Goal: Task Accomplishment & Management: Use online tool/utility

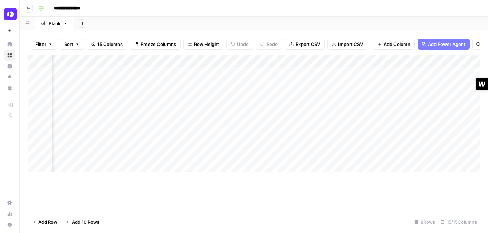
scroll to position [0, 507]
click at [166, 72] on div "Add Column" at bounding box center [254, 113] width 452 height 117
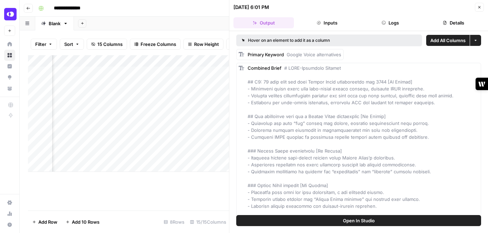
click at [479, 7] on icon "button" at bounding box center [480, 7] width 4 height 4
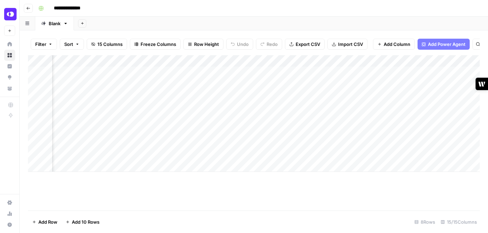
scroll to position [0, 551]
click at [401, 73] on div "Add Column" at bounding box center [254, 113] width 452 height 117
click at [240, 84] on div "Add Column" at bounding box center [254, 113] width 452 height 117
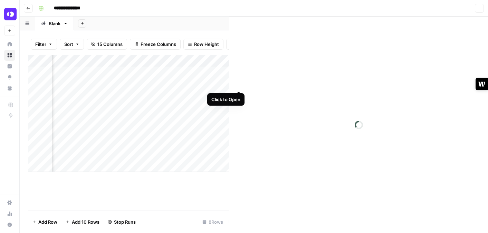
scroll to position [0, 705]
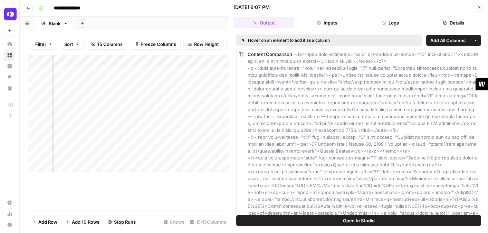
click at [483, 6] on button "Close" at bounding box center [479, 7] width 9 height 9
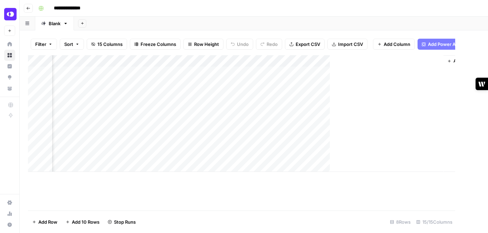
scroll to position [0, 699]
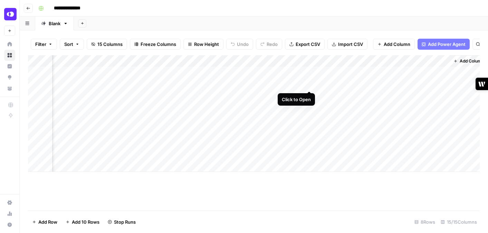
click at [310, 84] on div "Add Column" at bounding box center [254, 113] width 452 height 117
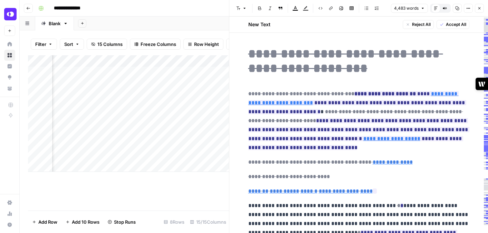
click at [481, 11] on button "Close" at bounding box center [479, 8] width 9 height 9
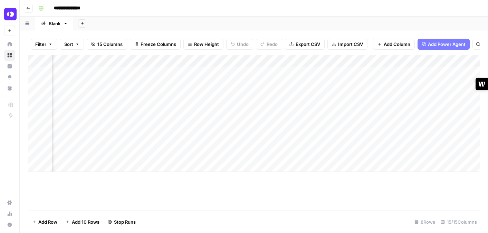
scroll to position [0, 253]
click at [421, 83] on div "Add Column" at bounding box center [254, 113] width 452 height 117
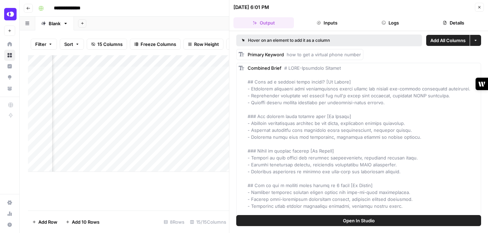
click at [480, 11] on button "Close" at bounding box center [479, 7] width 9 height 9
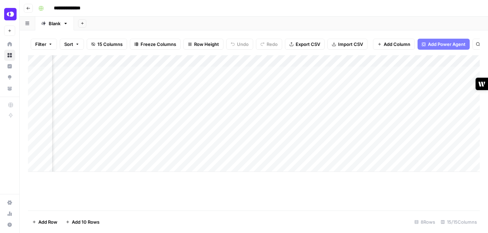
scroll to position [0, 265]
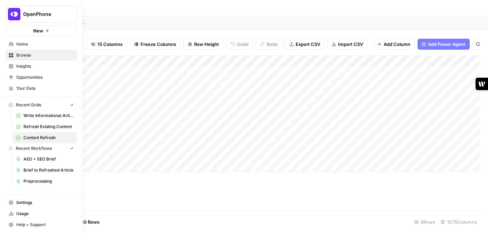
click at [13, 16] on img "Workspace: OpenPhone" at bounding box center [14, 14] width 12 height 12
